Goal: Task Accomplishment & Management: Use online tool/utility

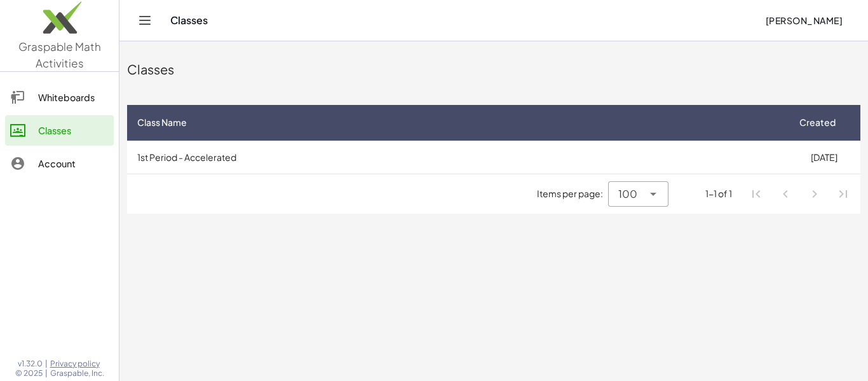
click at [53, 136] on div "Classes" at bounding box center [73, 130] width 71 height 15
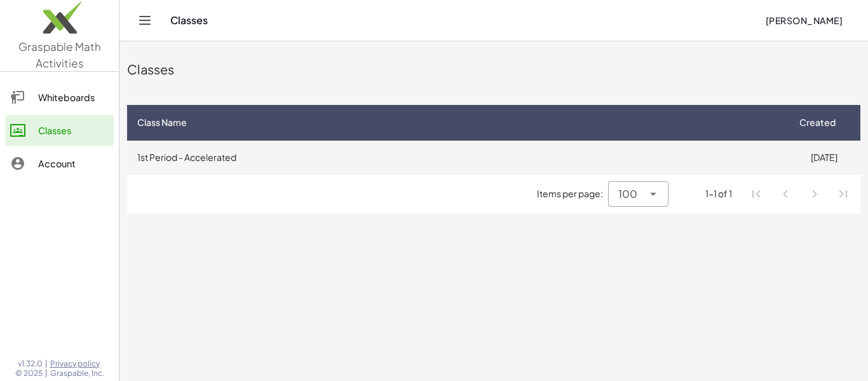
click at [382, 157] on td "1st Period - Accelerated" at bounding box center [457, 156] width 661 height 33
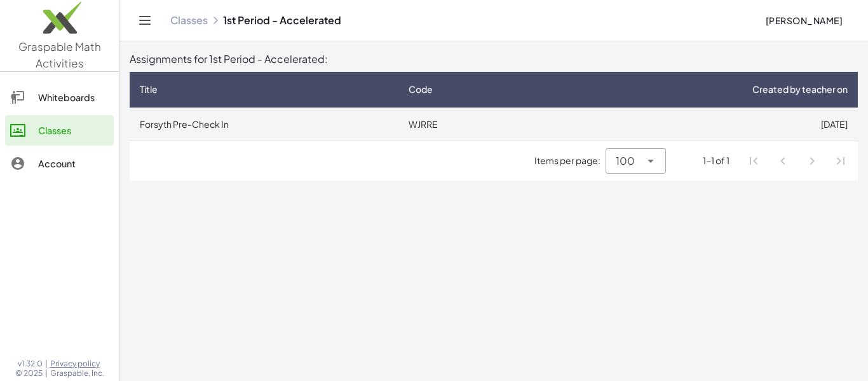
click at [531, 126] on td "WJRRE" at bounding box center [470, 123] width 142 height 33
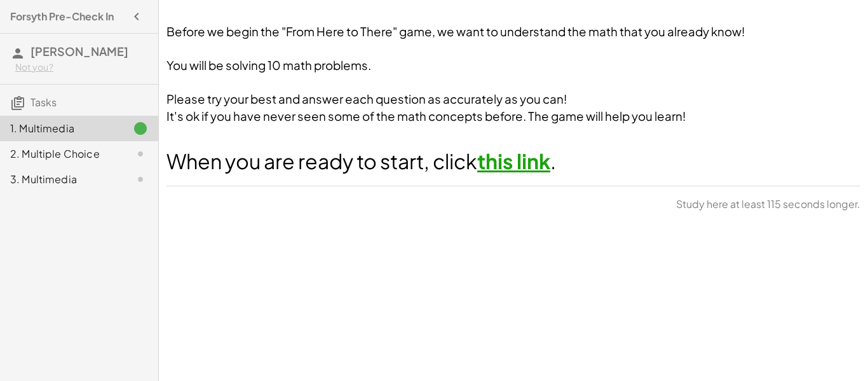
click at [521, 165] on link "this link" at bounding box center [513, 160] width 73 height 25
